Goal: Information Seeking & Learning: Learn about a topic

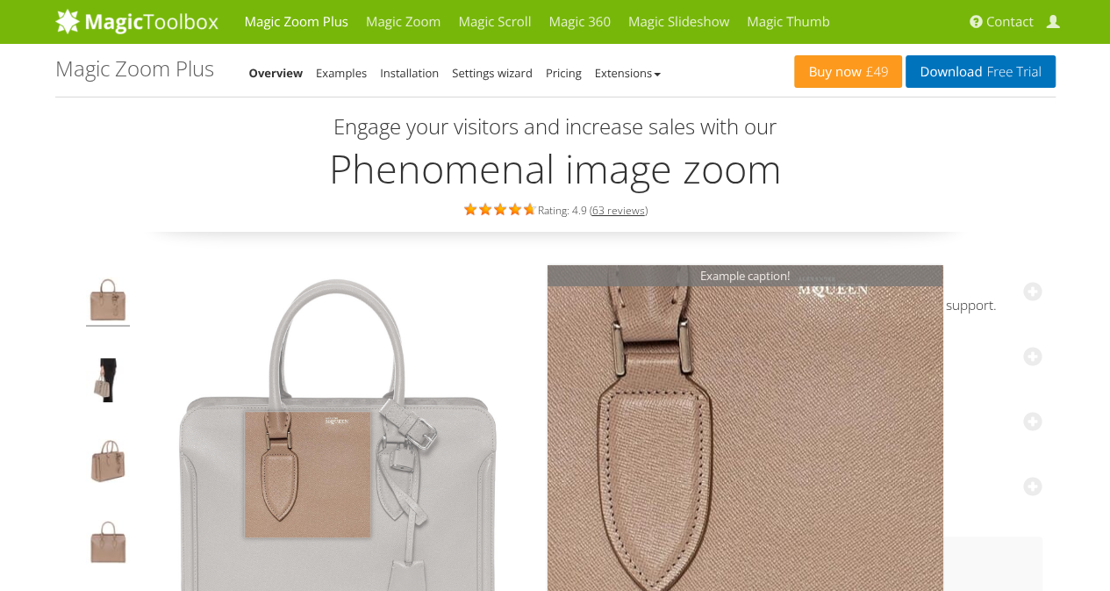
click at [307, 473] on img at bounding box center [337, 464] width 395 height 395
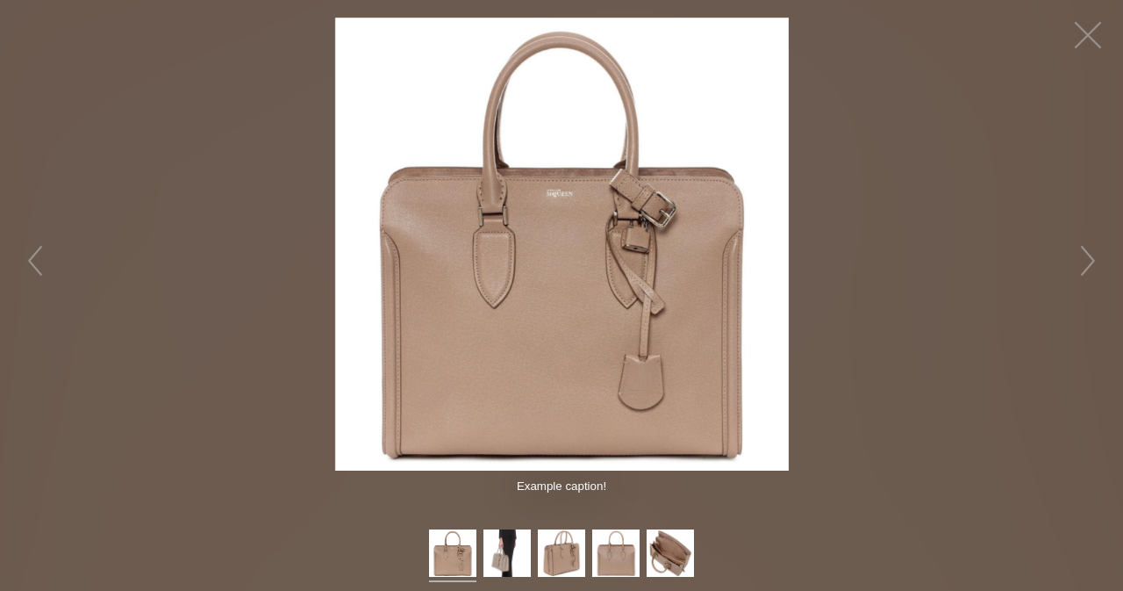
click at [549, 324] on img at bounding box center [562, 245] width 454 height 454
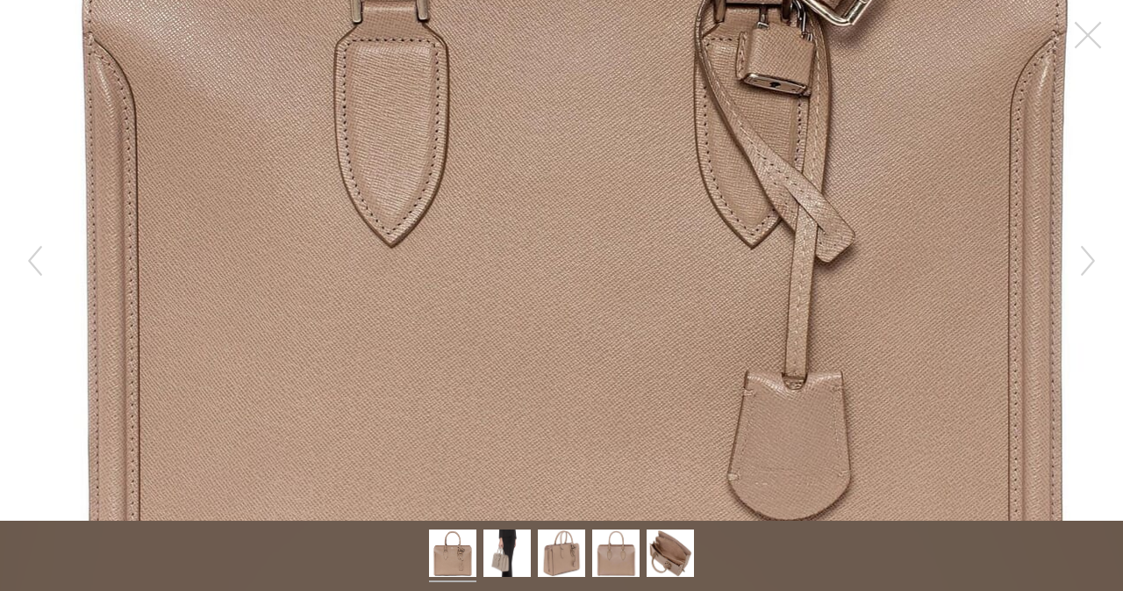
click at [549, 324] on figure "Click to expand" at bounding box center [561, 260] width 1123 height 520
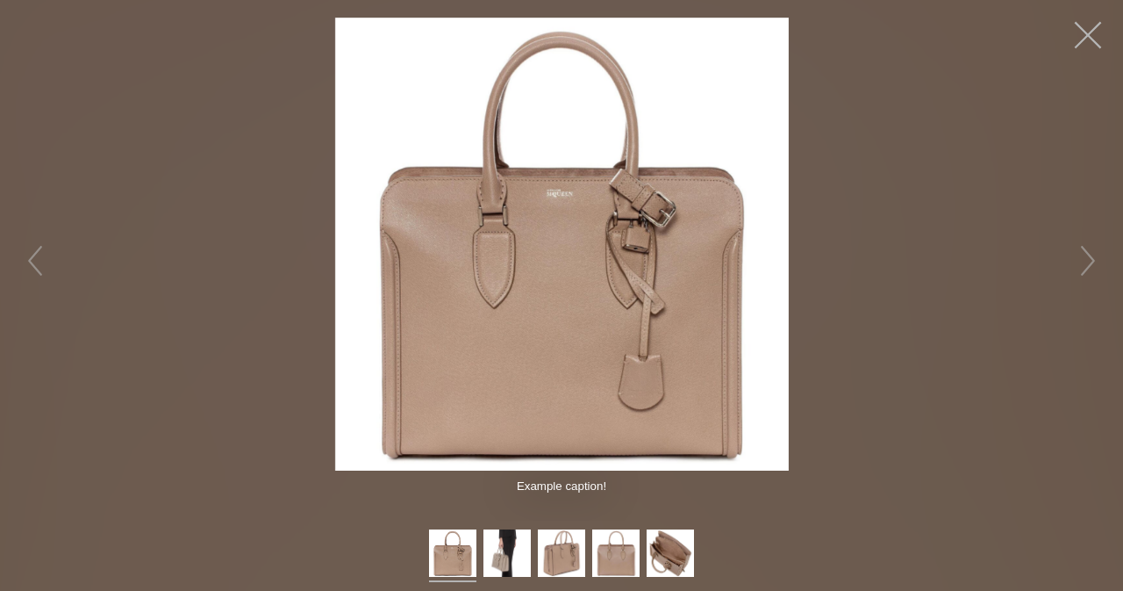
click at [1081, 24] on button "button" at bounding box center [1088, 35] width 53 height 53
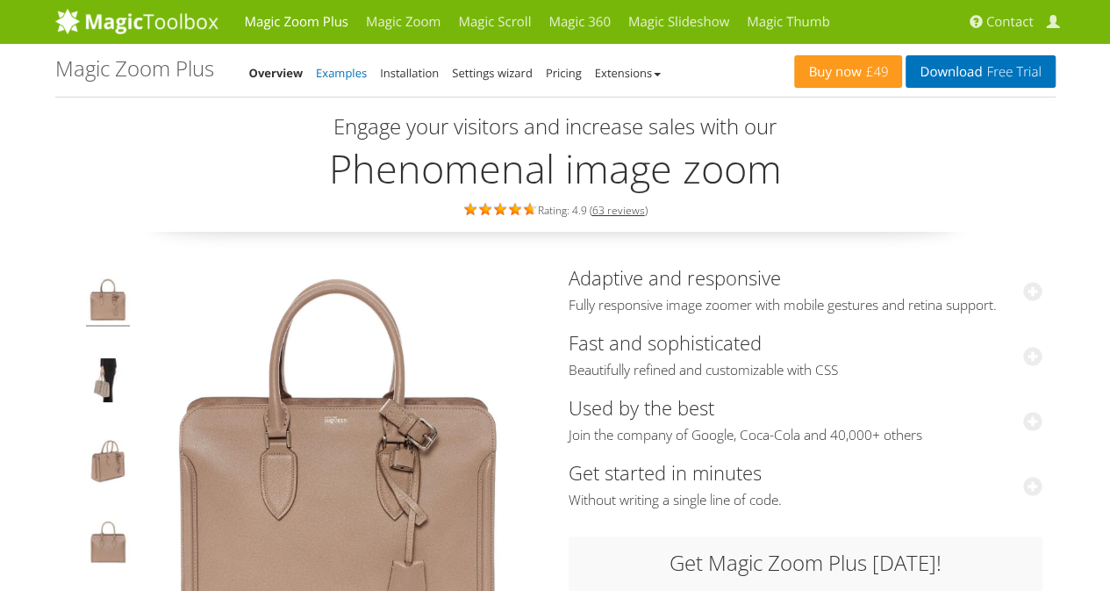
click at [351, 77] on link "Examples" at bounding box center [341, 73] width 51 height 16
click at [346, 79] on link "Examples" at bounding box center [341, 73] width 51 height 16
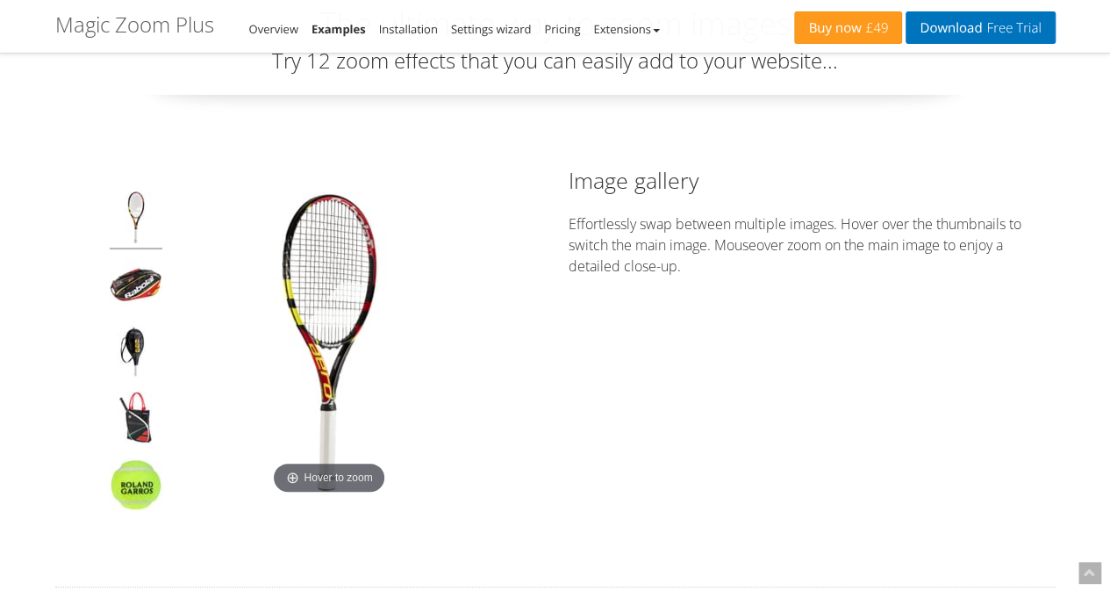
scroll to position [113, 0]
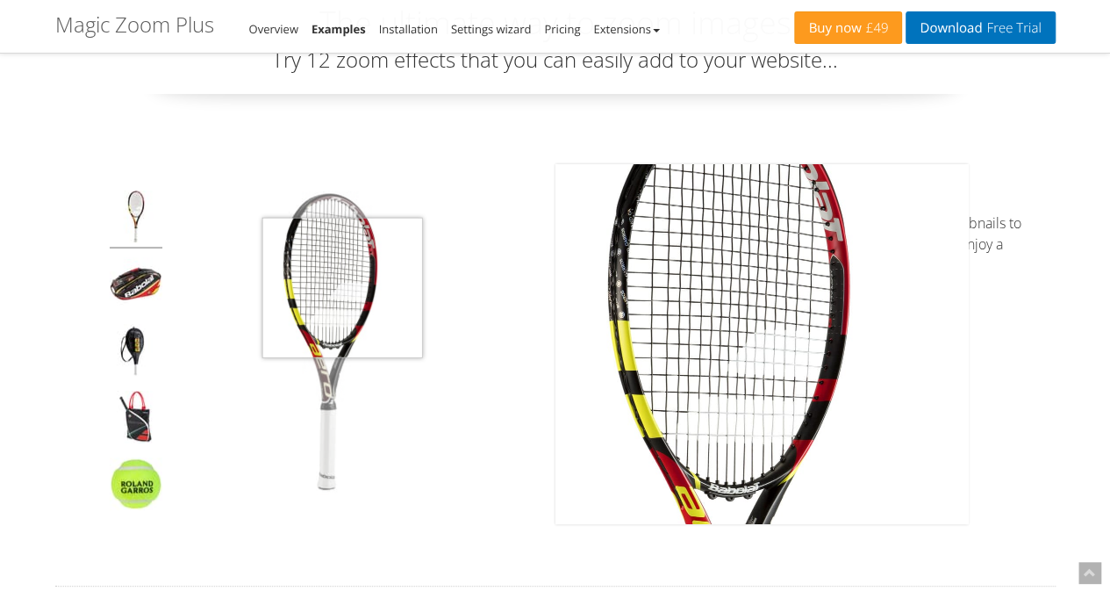
click at [342, 287] on img at bounding box center [329, 343] width 307 height 307
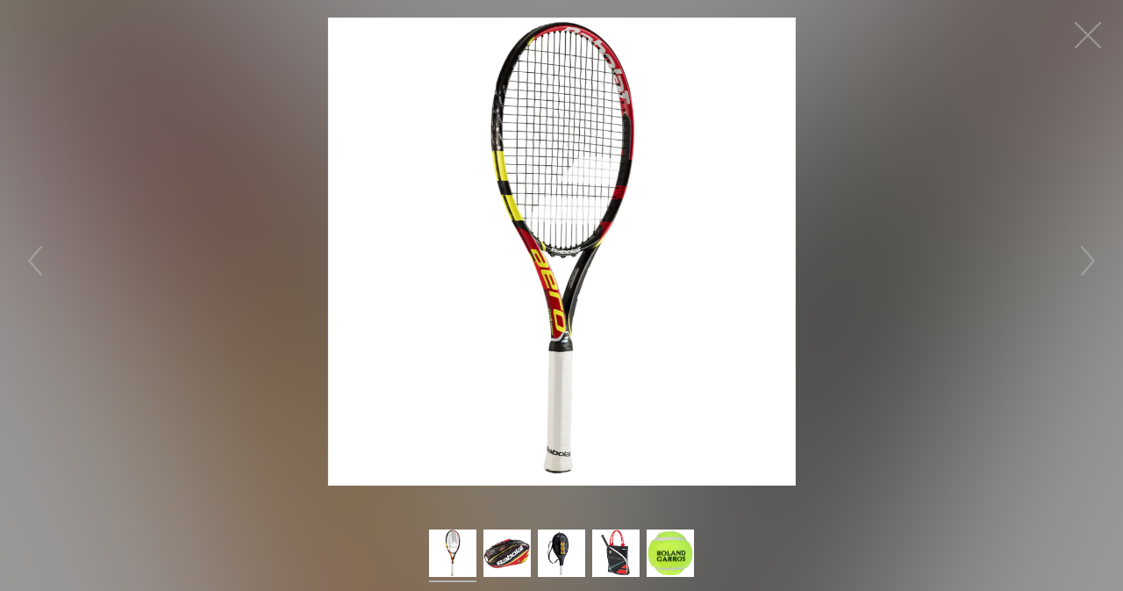
click at [534, 283] on img at bounding box center [562, 252] width 468 height 468
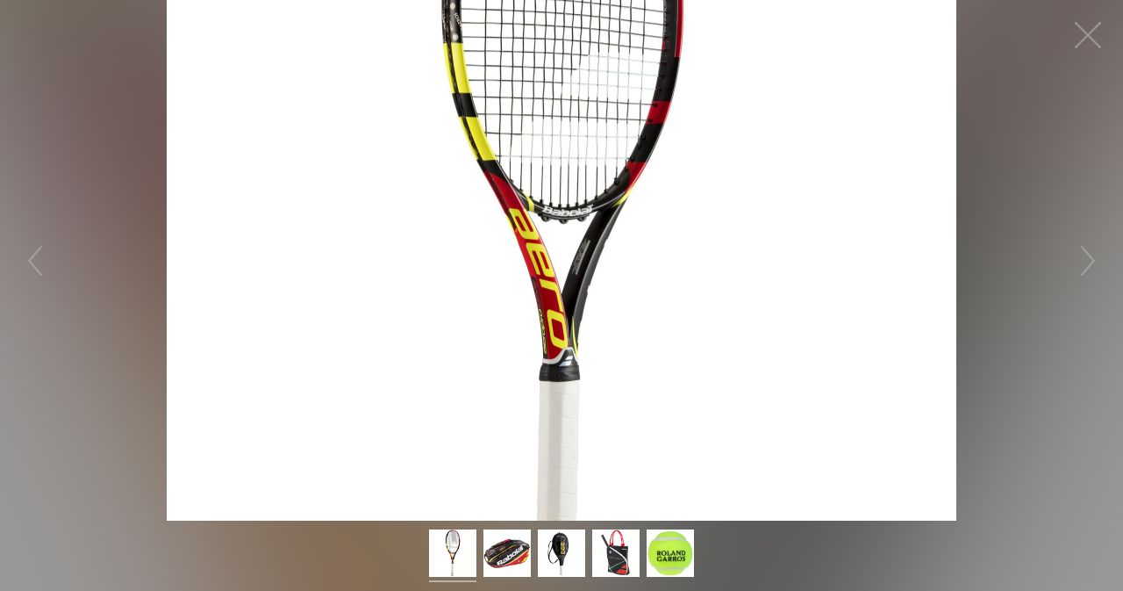
click at [534, 283] on figure "Click to expand" at bounding box center [561, 260] width 1123 height 520
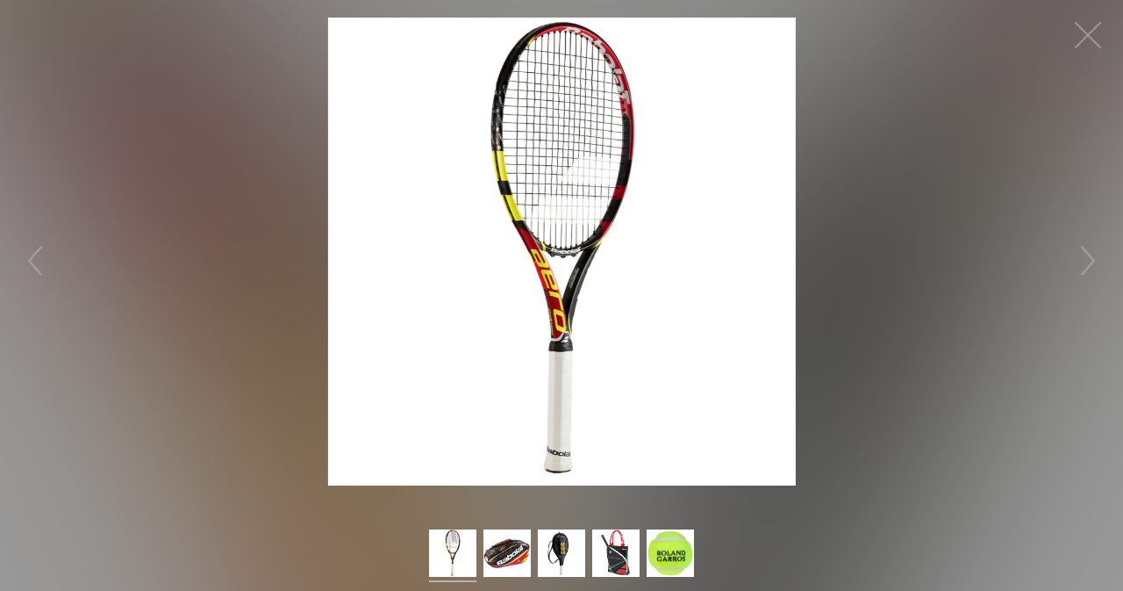
click at [534, 283] on img at bounding box center [562, 252] width 468 height 468
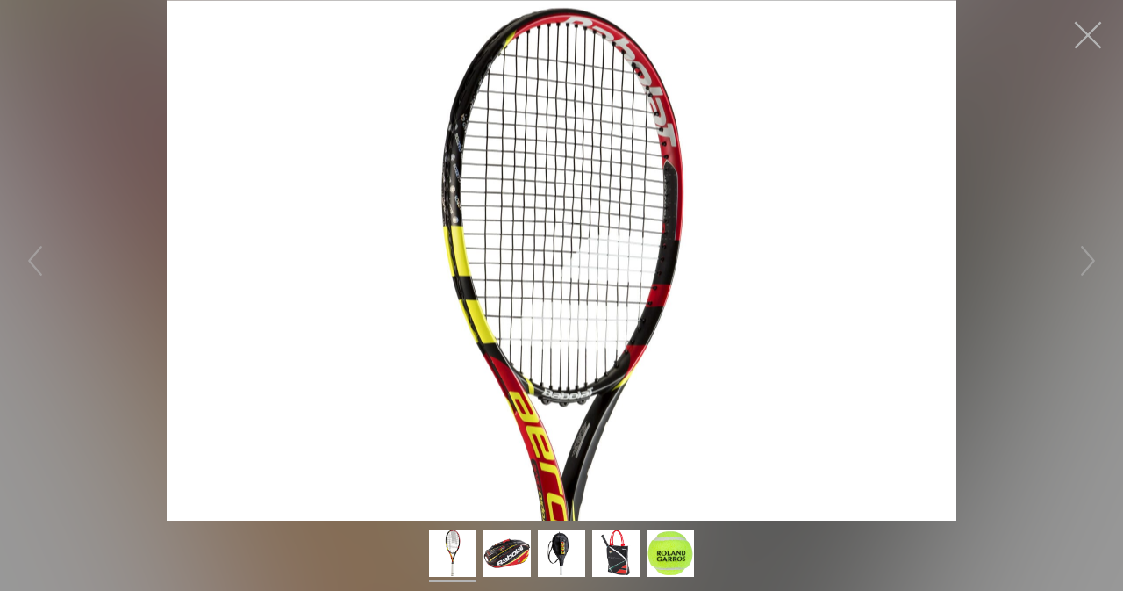
click at [1088, 42] on button "button" at bounding box center [1088, 35] width 53 height 53
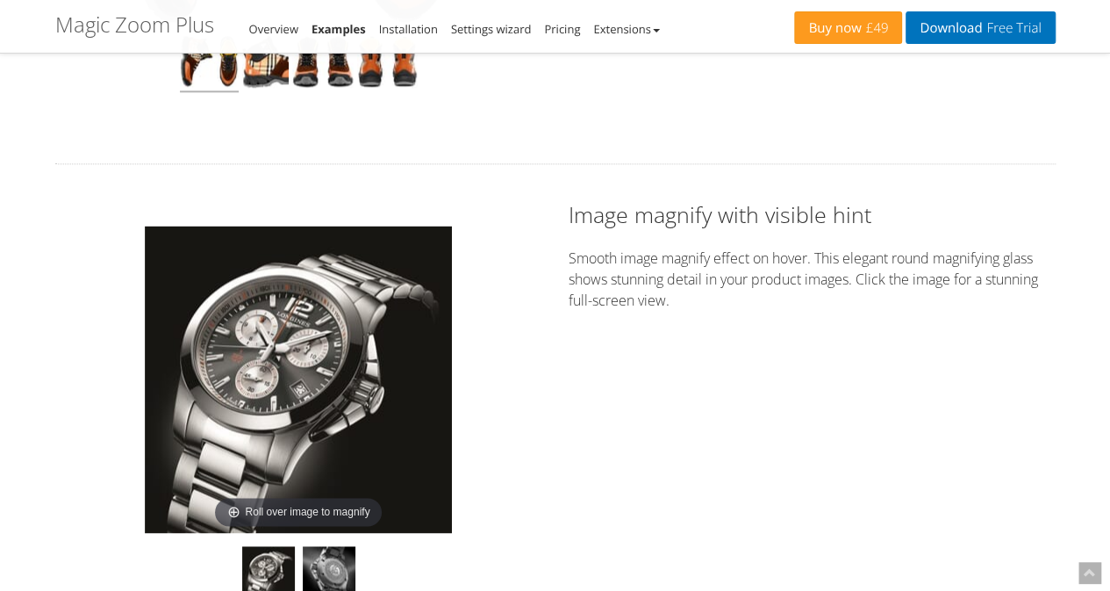
scroll to position [1045, 0]
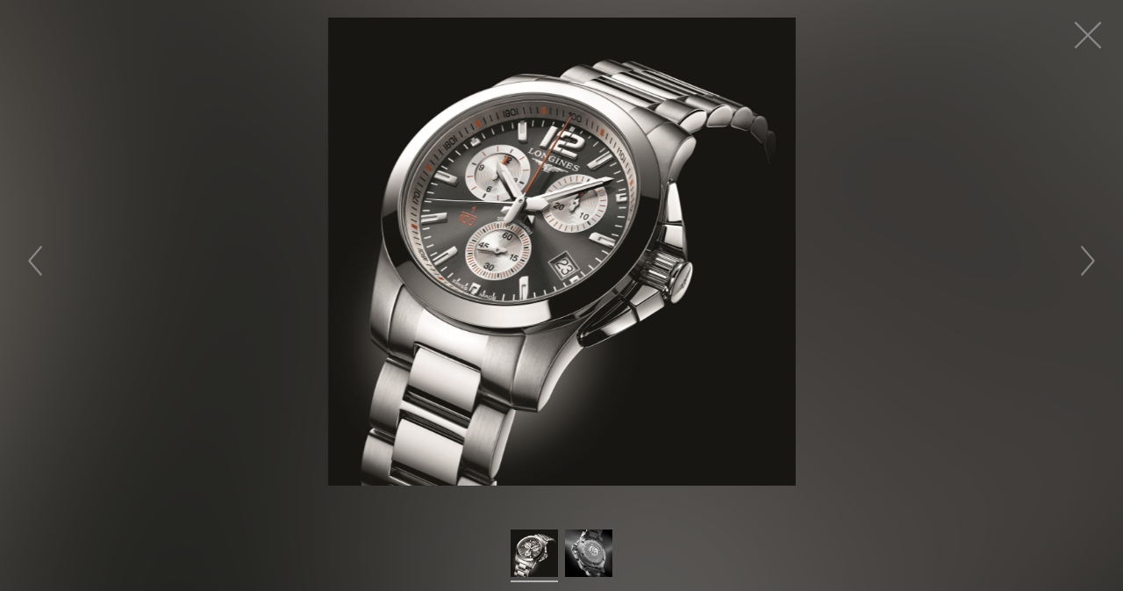
click at [526, 287] on img at bounding box center [562, 252] width 468 height 468
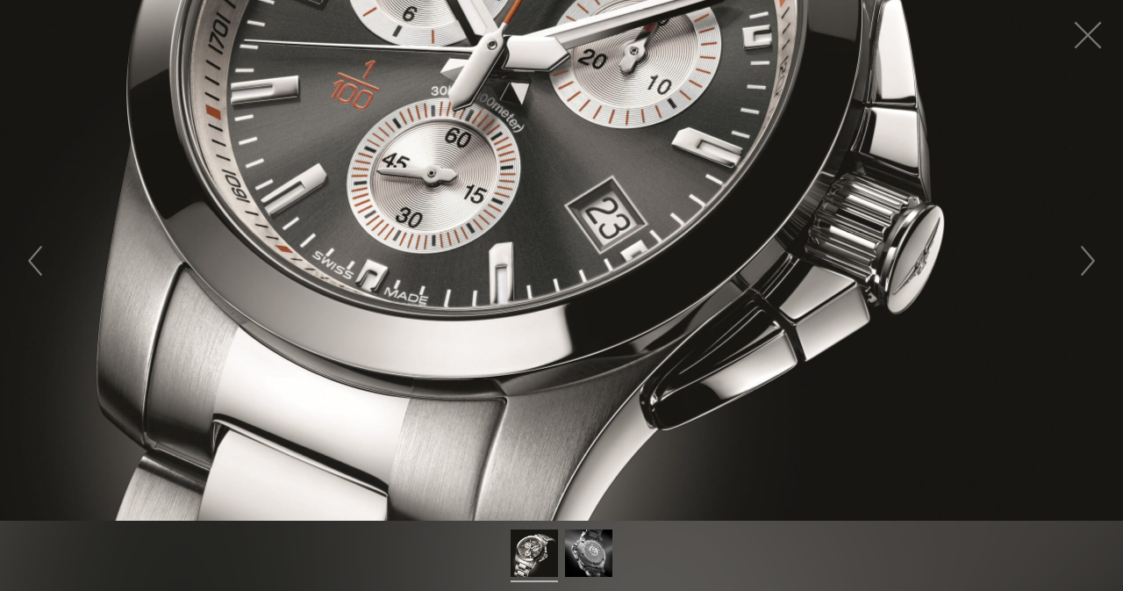
click at [526, 287] on figure "Click to expand" at bounding box center [561, 260] width 1123 height 520
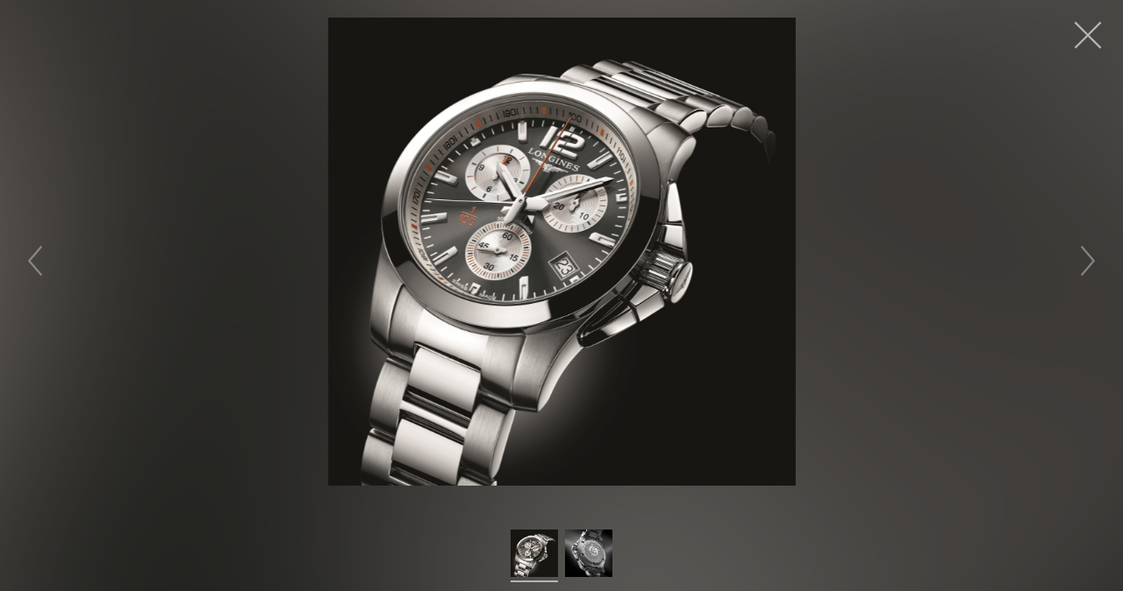
click at [1086, 25] on button "button" at bounding box center [1088, 35] width 53 height 53
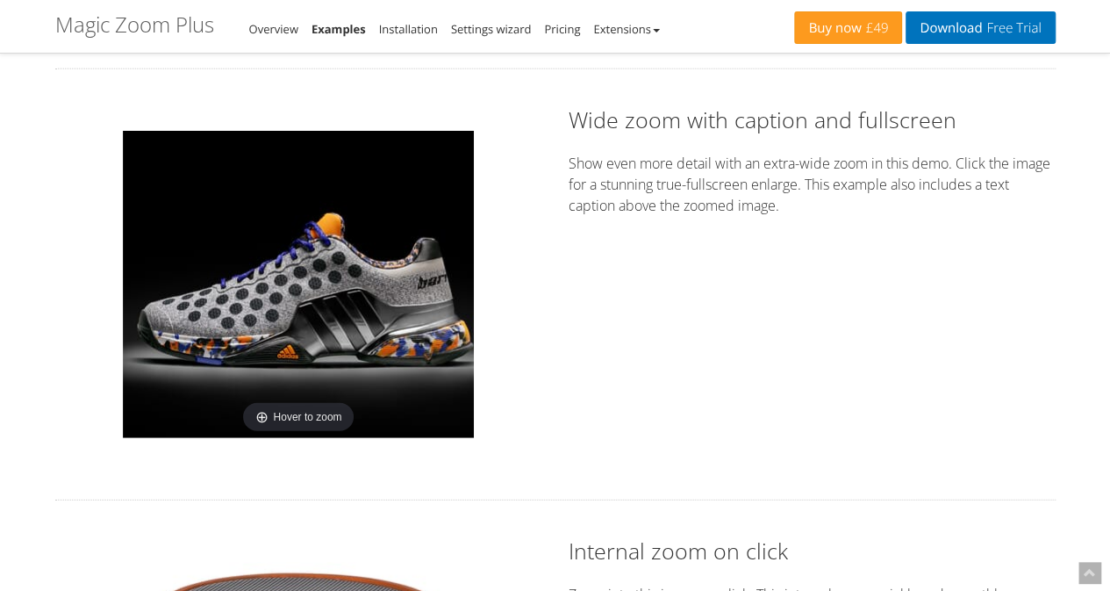
scroll to position [2161, 0]
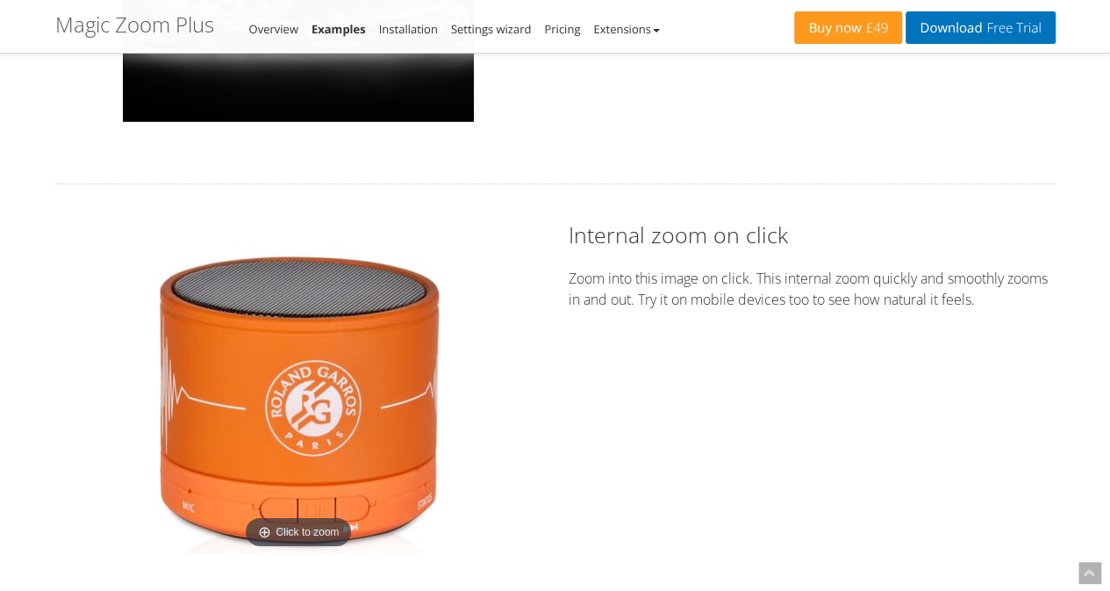
scroll to position [2524, 0]
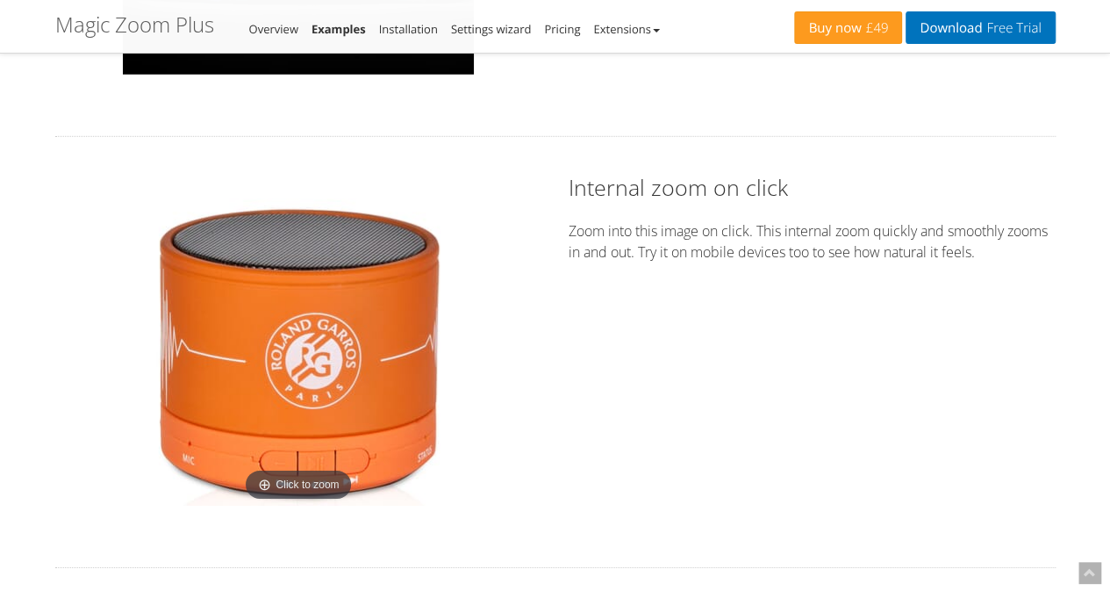
click at [319, 333] on img at bounding box center [298, 351] width 307 height 307
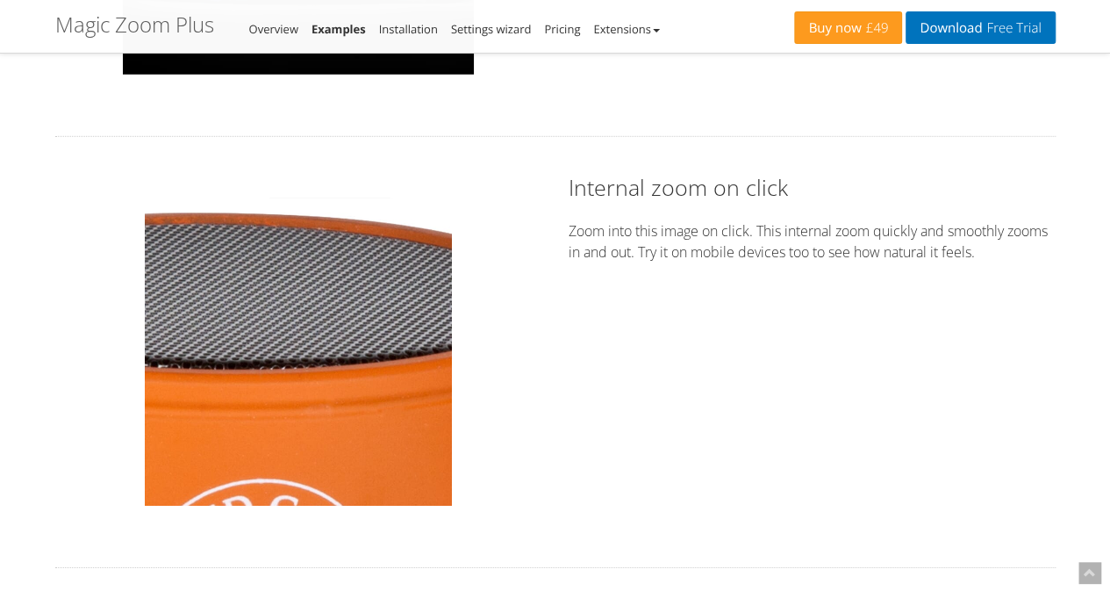
click at [330, 238] on img at bounding box center [298, 351] width 307 height 307
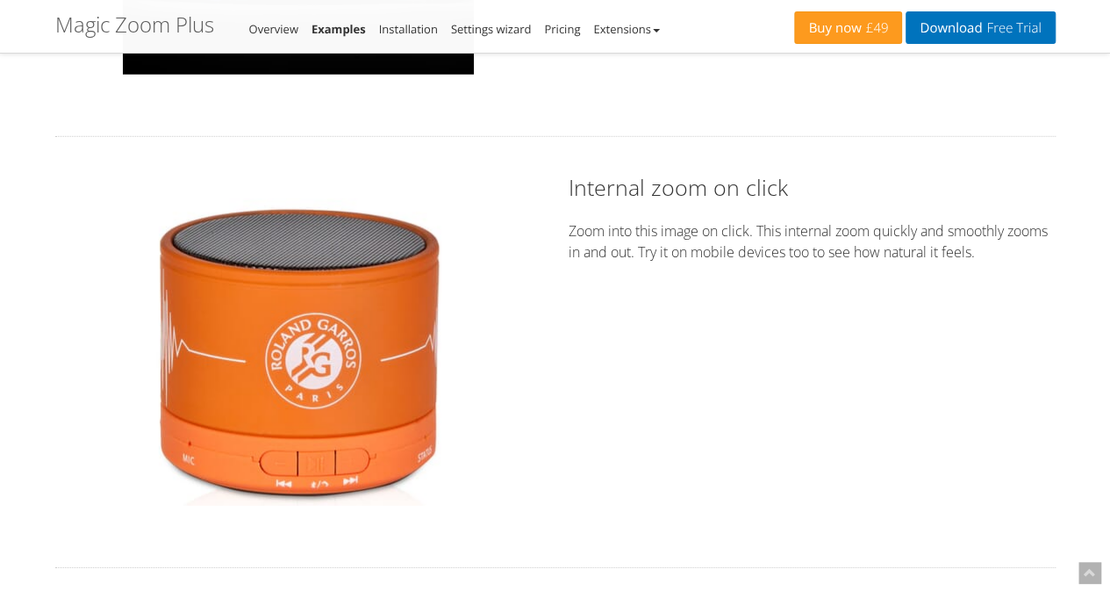
click at [207, 217] on img at bounding box center [298, 351] width 307 height 307
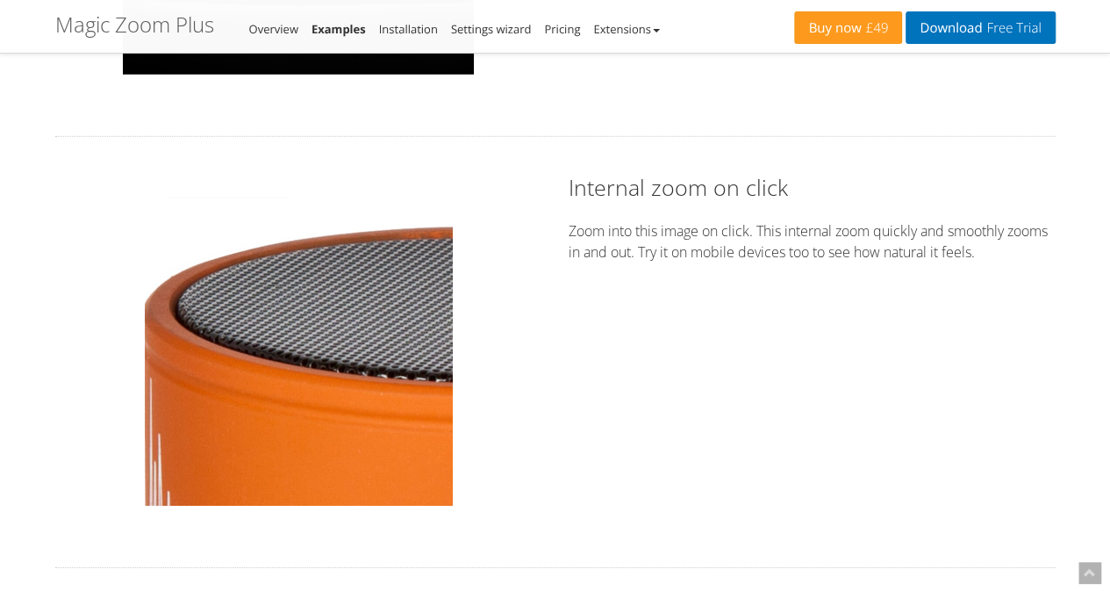
click at [226, 226] on img at bounding box center [298, 351] width 307 height 307
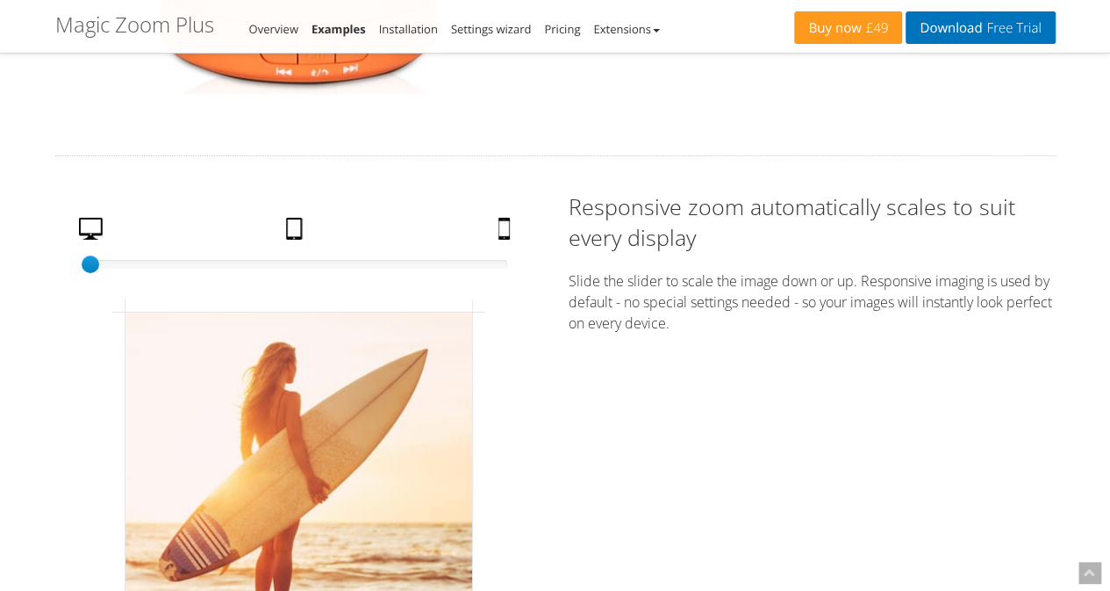
scroll to position [2927, 0]
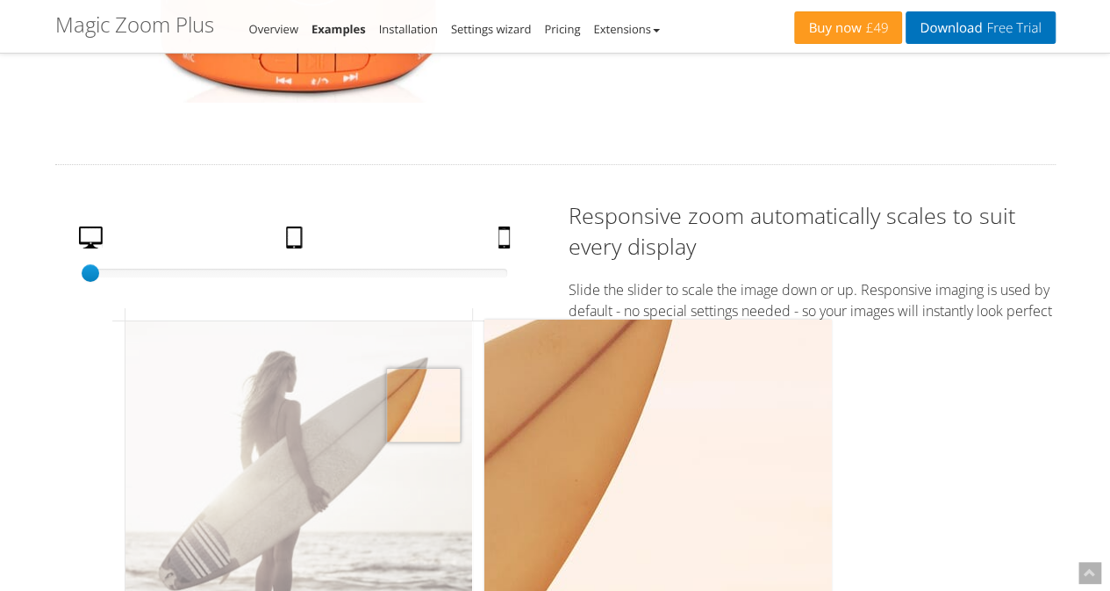
click at [423, 403] on img at bounding box center [298, 494] width 347 height 347
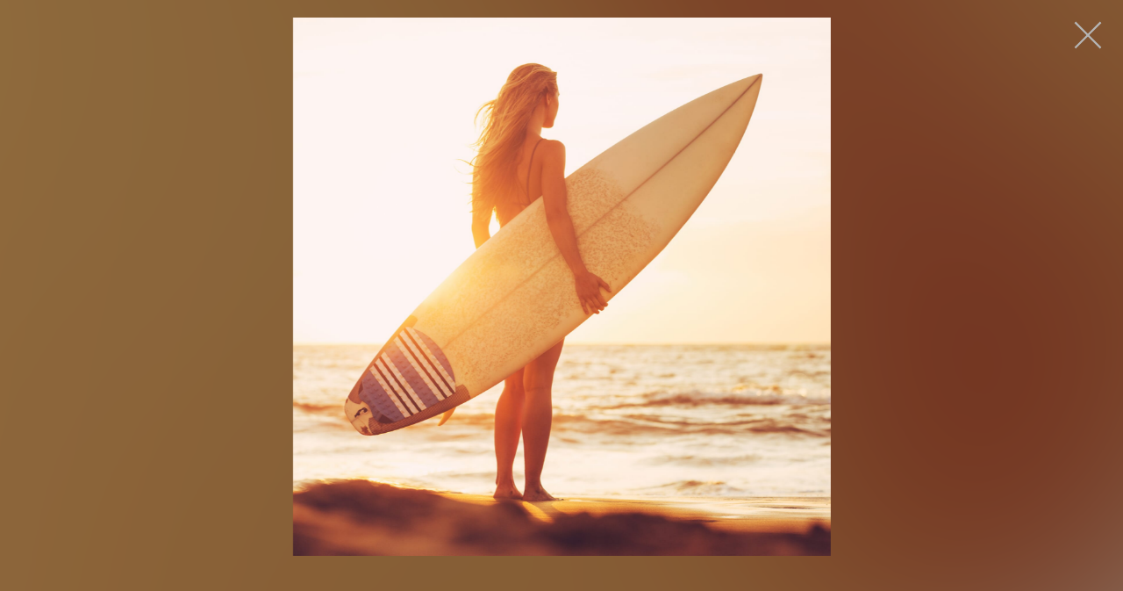
click at [1096, 35] on button "button" at bounding box center [1088, 35] width 53 height 53
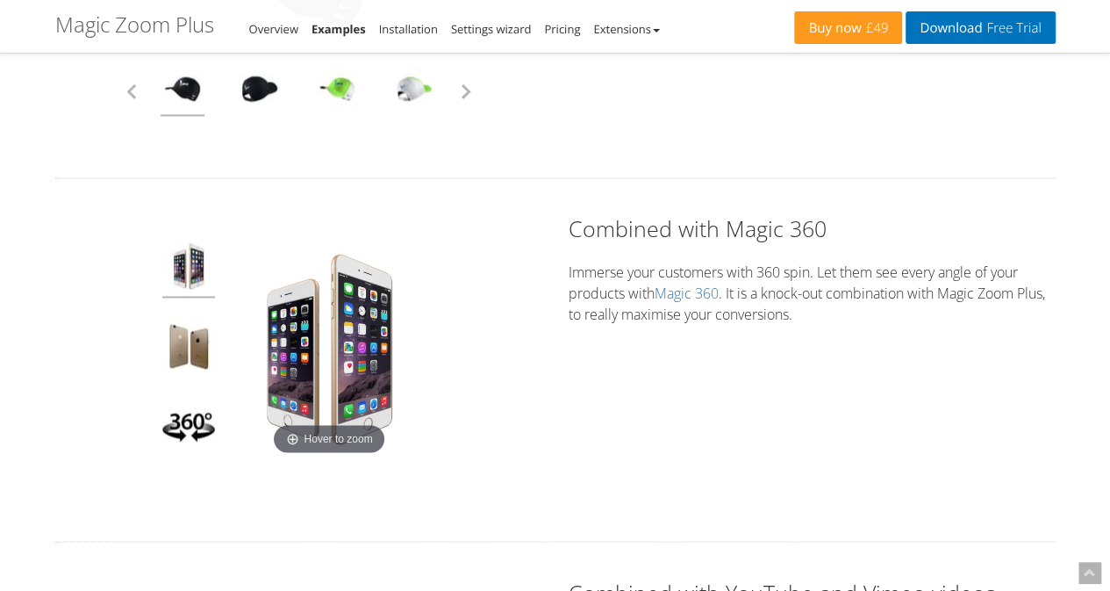
scroll to position [4700, 0]
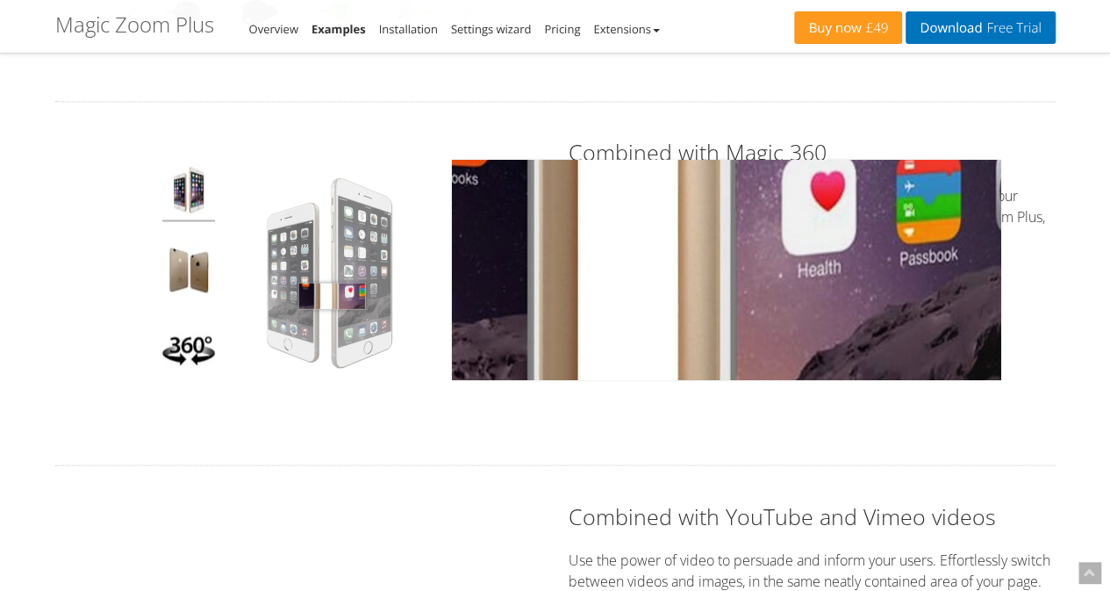
click at [332, 292] on img at bounding box center [328, 272] width 219 height 219
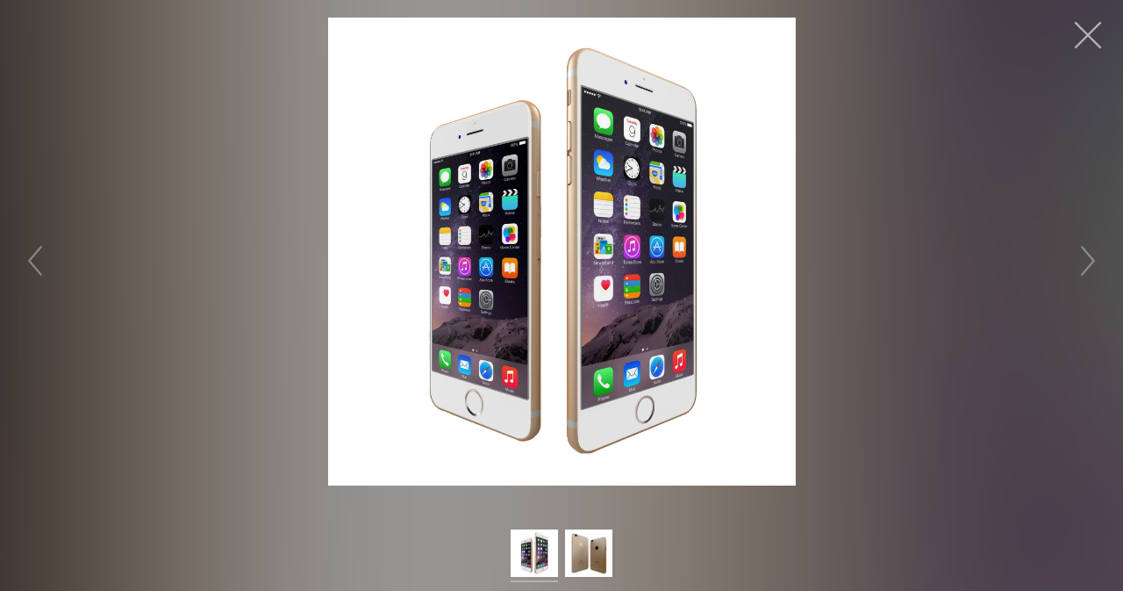
click at [1079, 35] on button "button" at bounding box center [1088, 35] width 53 height 53
